Goal: Information Seeking & Learning: Understand process/instructions

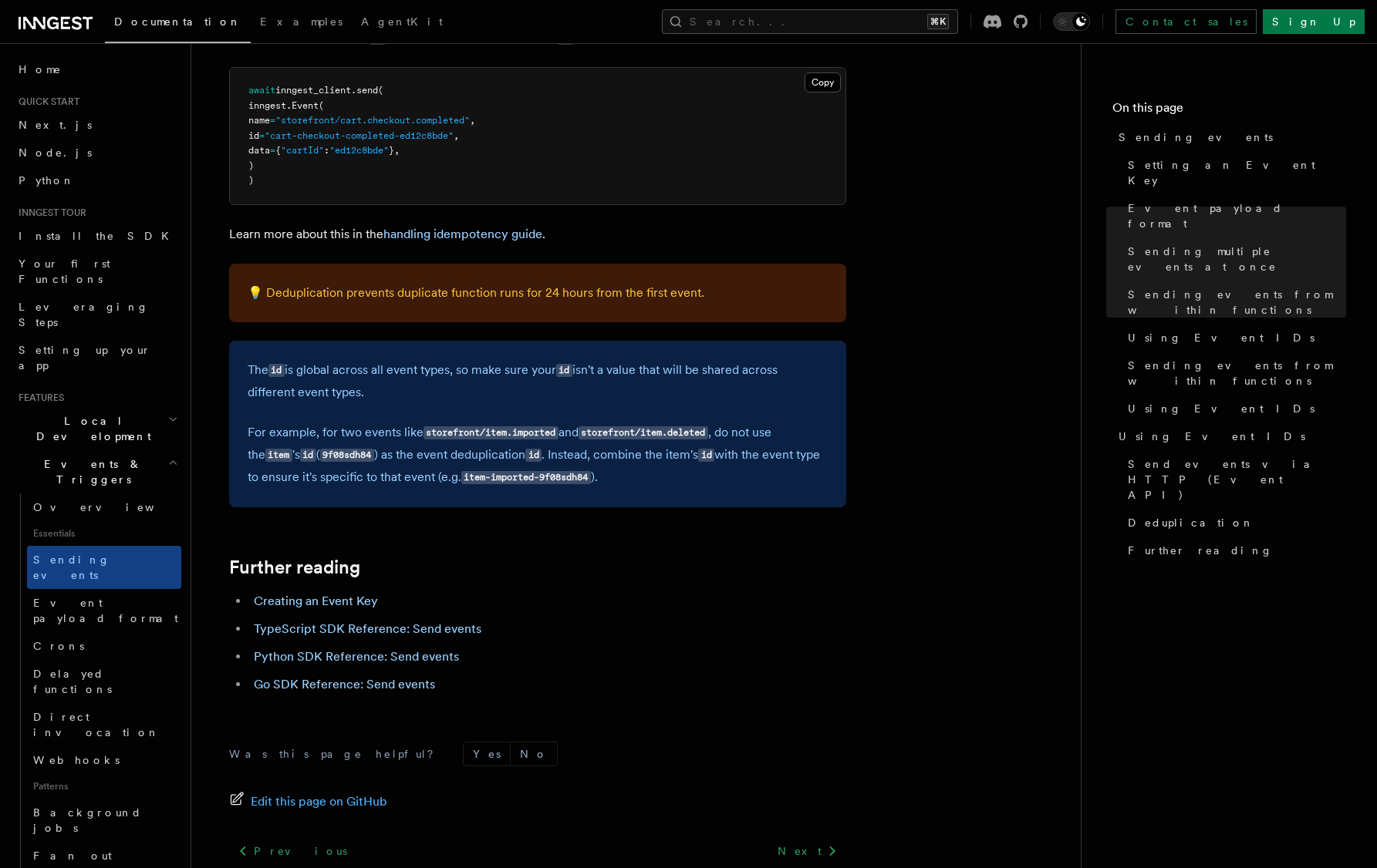
scroll to position [3155, 0]
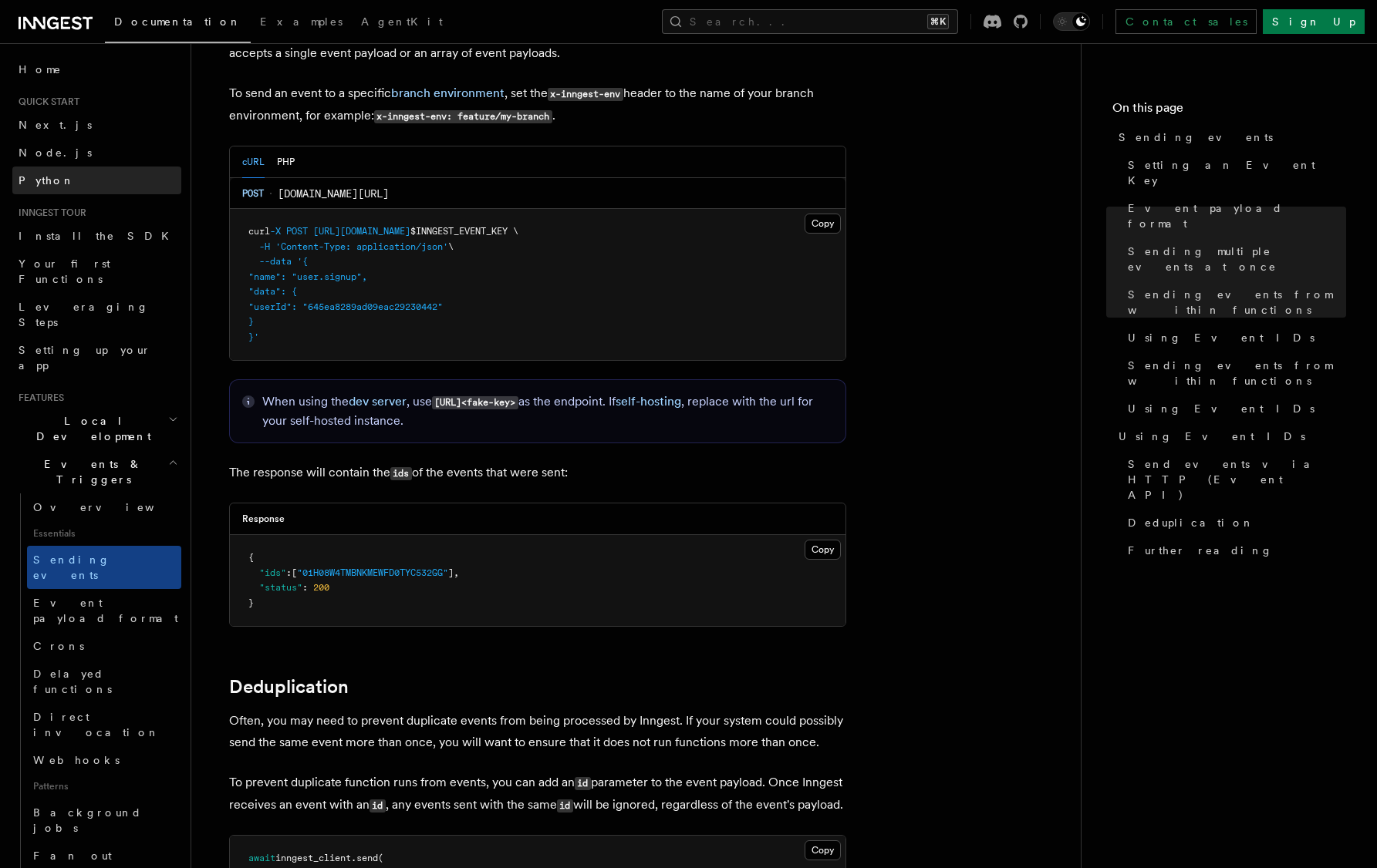
click at [77, 179] on link "Python" at bounding box center [96, 180] width 169 height 27
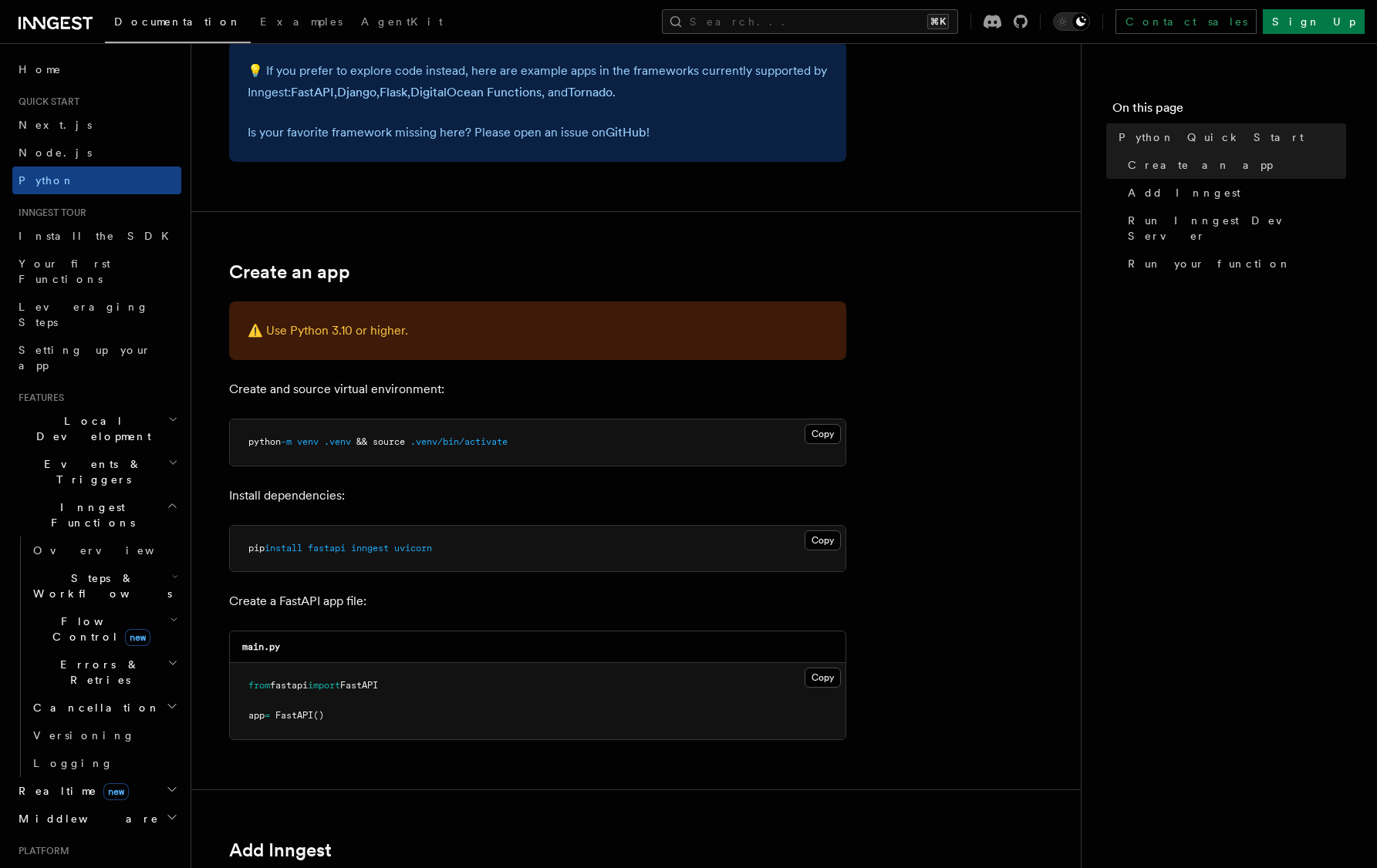
scroll to position [301, 0]
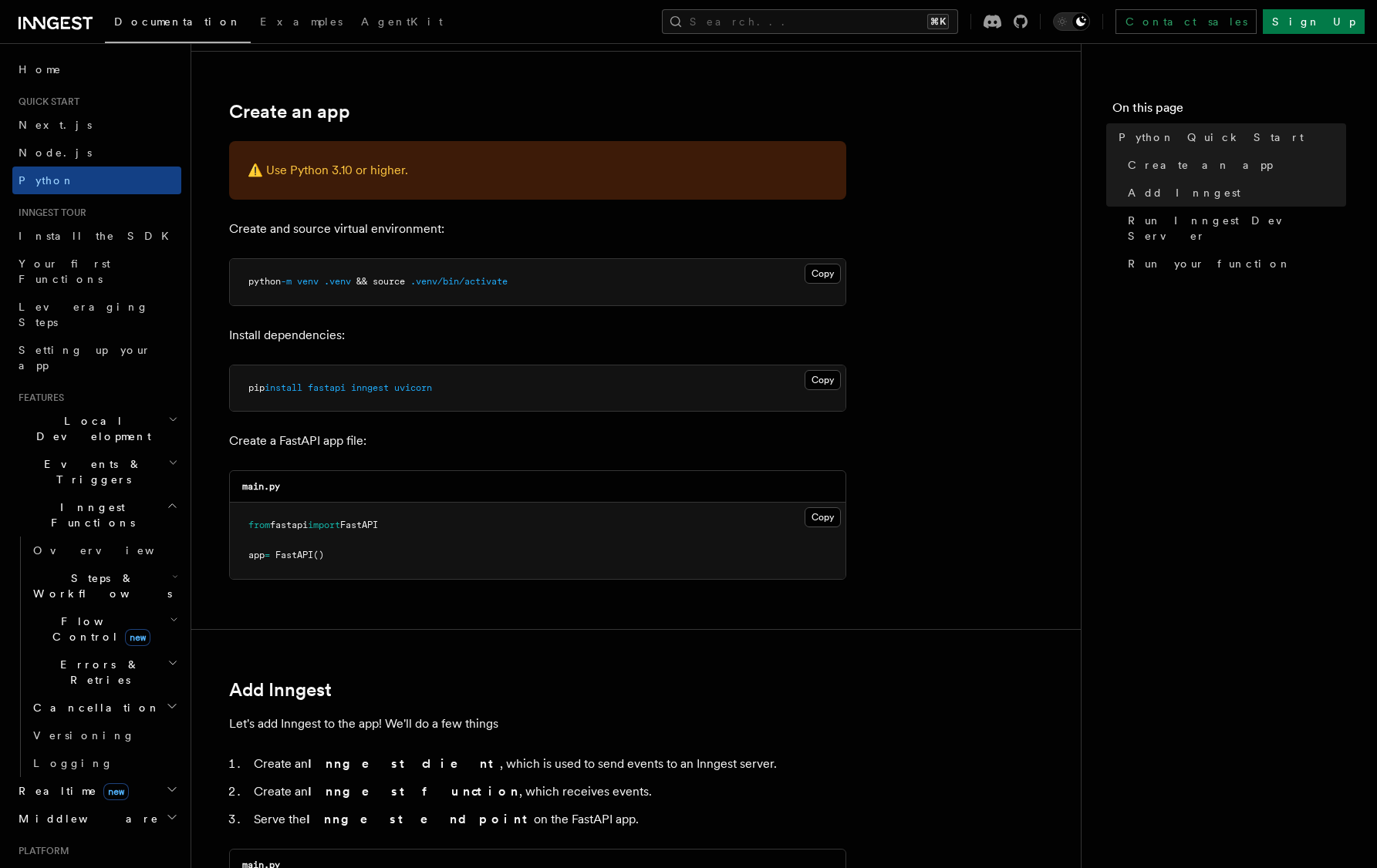
drag, startPoint x: 235, startPoint y: 340, endPoint x: 496, endPoint y: 342, distance: 261.0
click at [404, 340] on p "Install dependencies:" at bounding box center [538, 335] width 617 height 22
click at [519, 344] on p "Install dependencies:" at bounding box center [538, 335] width 617 height 22
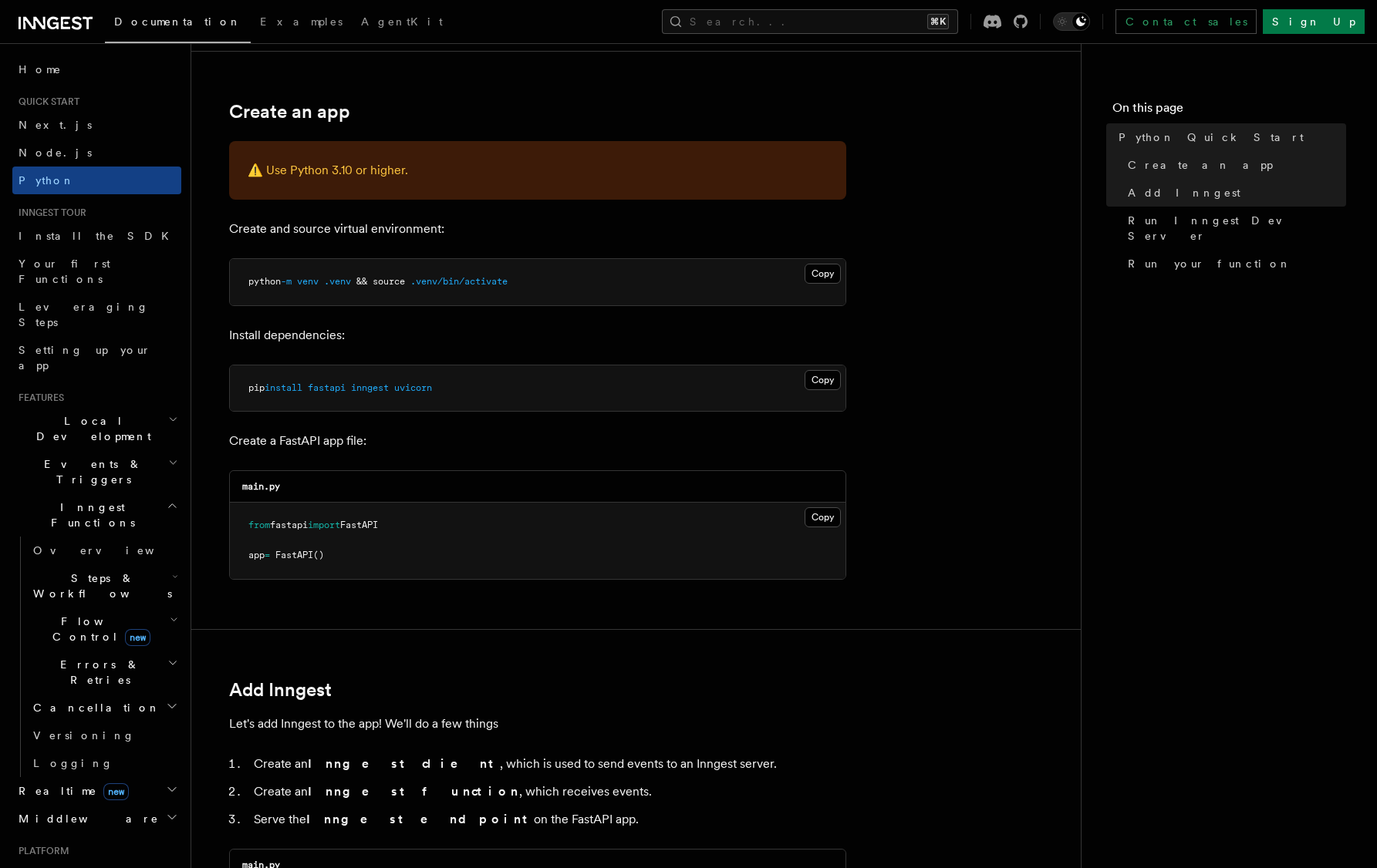
click at [424, 336] on p "Install dependencies:" at bounding box center [538, 335] width 617 height 22
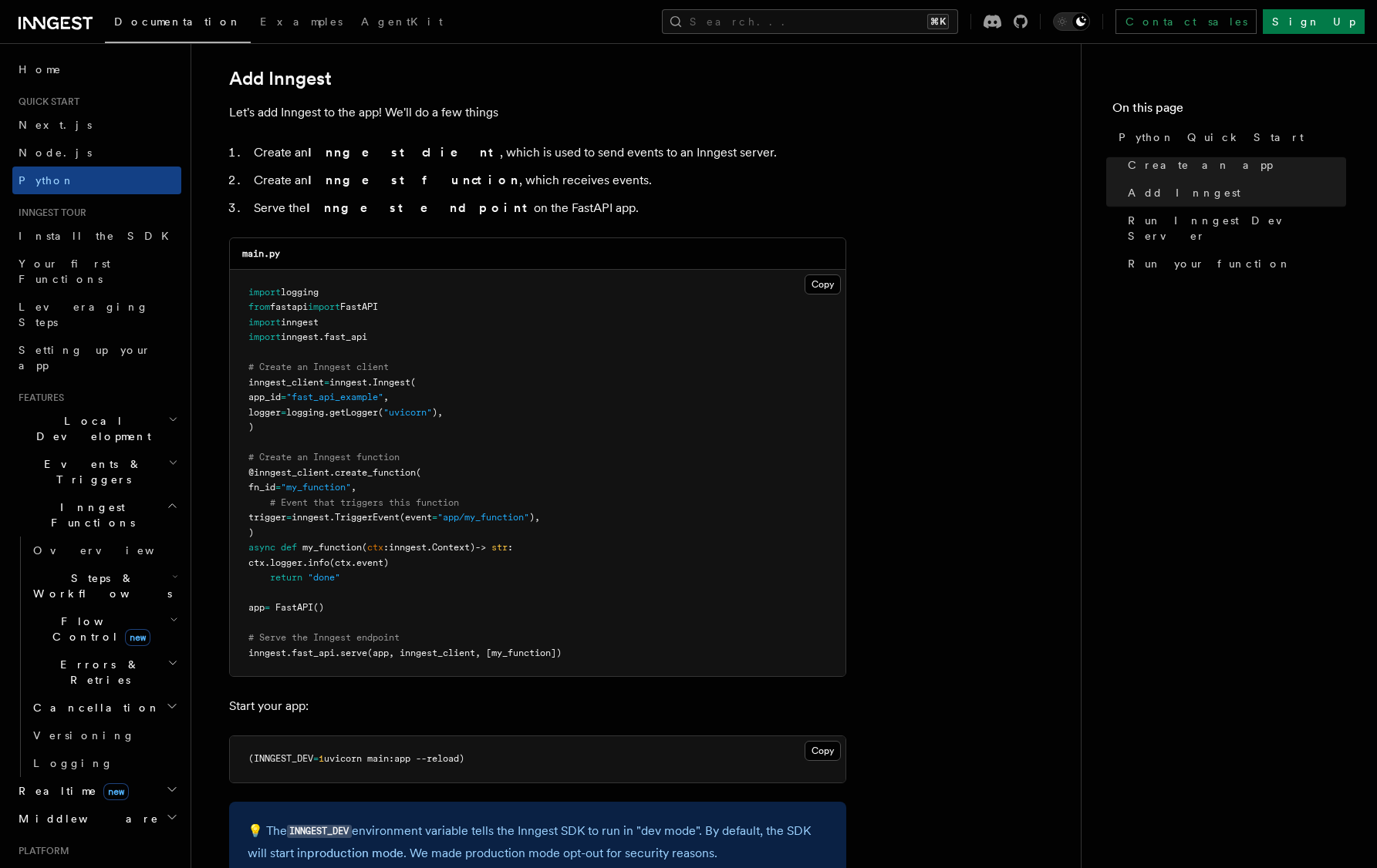
scroll to position [914, 0]
